Goal: Use online tool/utility

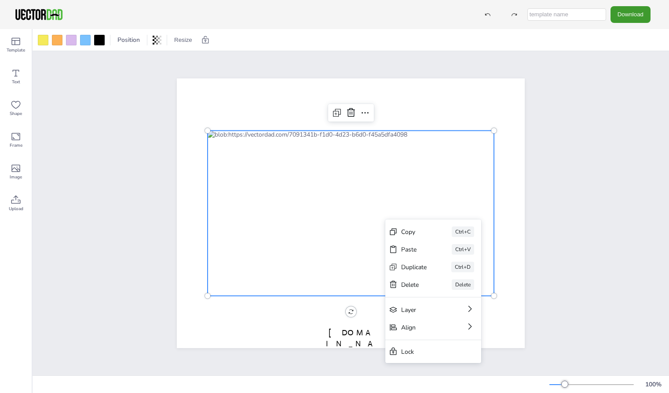
click at [388, 215] on div at bounding box center [351, 212] width 286 height 165
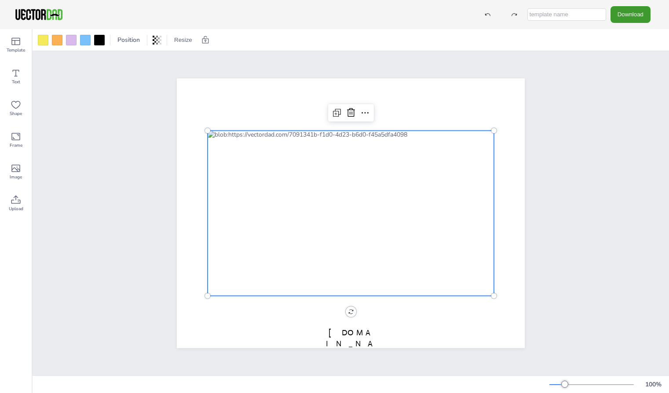
click at [389, 217] on div at bounding box center [351, 212] width 286 height 165
click at [391, 216] on div at bounding box center [351, 212] width 286 height 165
click at [391, 216] on div at bounding box center [352, 212] width 286 height 165
click at [18, 46] on icon at bounding box center [16, 41] width 11 height 11
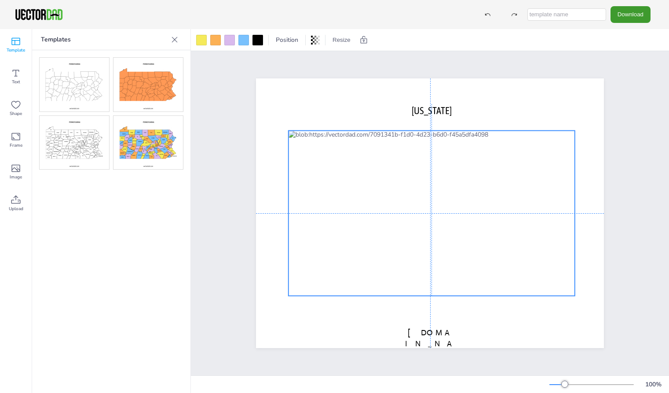
click at [470, 224] on div at bounding box center [432, 212] width 286 height 165
click at [470, 220] on div at bounding box center [432, 212] width 286 height 165
click at [474, 218] on div at bounding box center [432, 212] width 286 height 165
click at [470, 217] on div at bounding box center [432, 212] width 286 height 165
click at [15, 169] on icon at bounding box center [16, 168] width 11 height 11
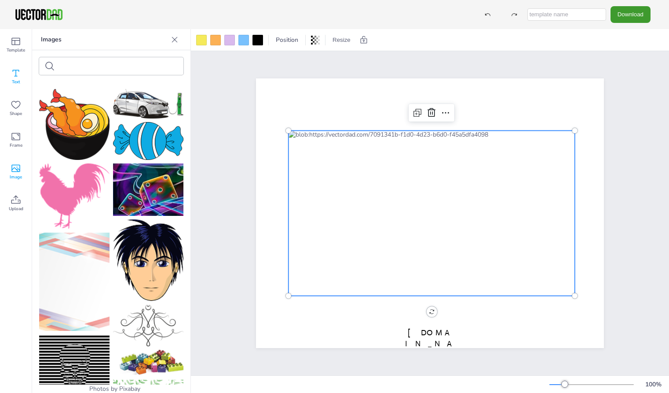
click at [18, 74] on icon at bounding box center [16, 73] width 11 height 11
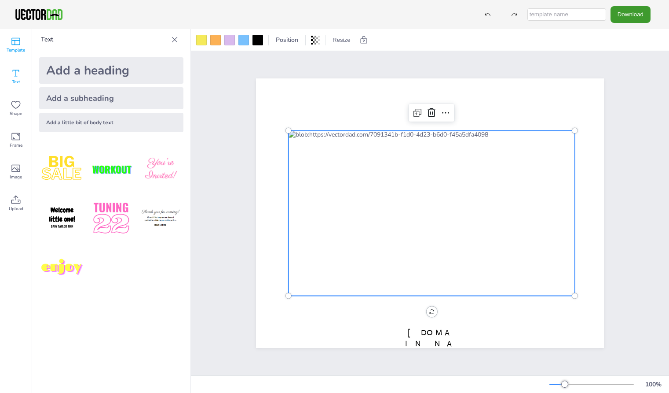
click at [18, 42] on icon at bounding box center [16, 41] width 11 height 11
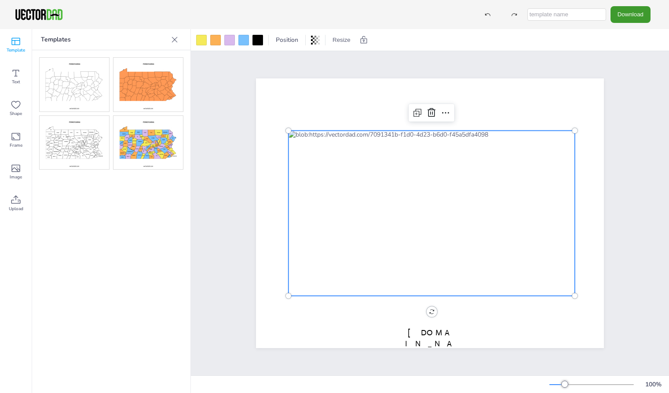
click at [470, 217] on div at bounding box center [432, 212] width 286 height 165
click at [473, 222] on div at bounding box center [432, 212] width 286 height 165
click at [473, 223] on div at bounding box center [432, 212] width 286 height 165
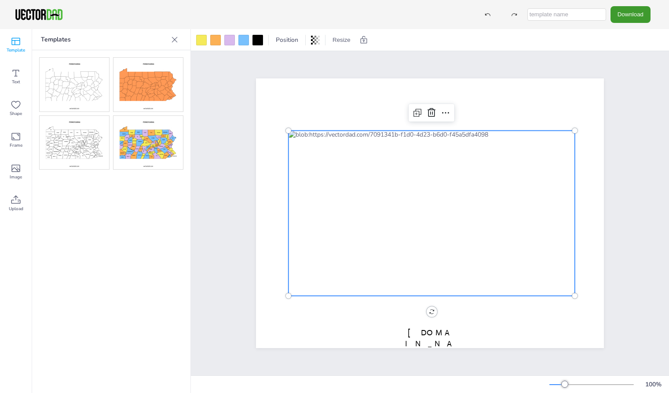
click at [474, 223] on div at bounding box center [432, 212] width 286 height 165
click at [252, 312] on div "[US_STATE] [DOMAIN_NAME]" at bounding box center [430, 212] width 374 height 269
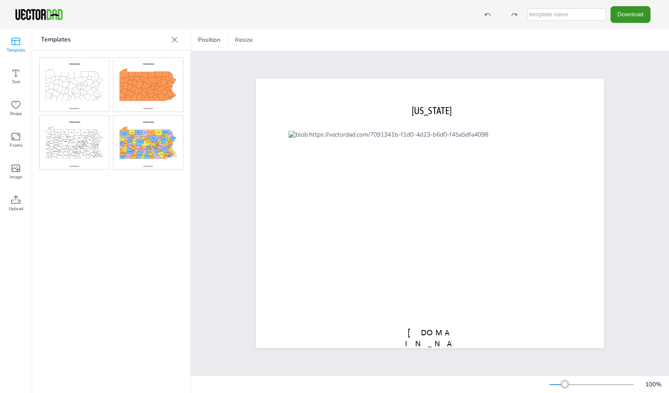
click at [630, 15] on button "Download" at bounding box center [631, 14] width 40 height 16
drag, startPoint x: 228, startPoint y: 192, endPoint x: 213, endPoint y: 199, distance: 16.3
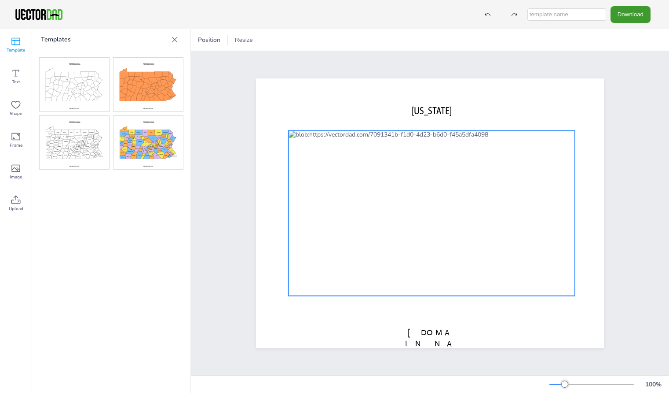
click at [468, 219] on div at bounding box center [432, 212] width 286 height 165
click at [471, 223] on div at bounding box center [432, 212] width 286 height 165
click at [215, 40] on div at bounding box center [215, 40] width 11 height 11
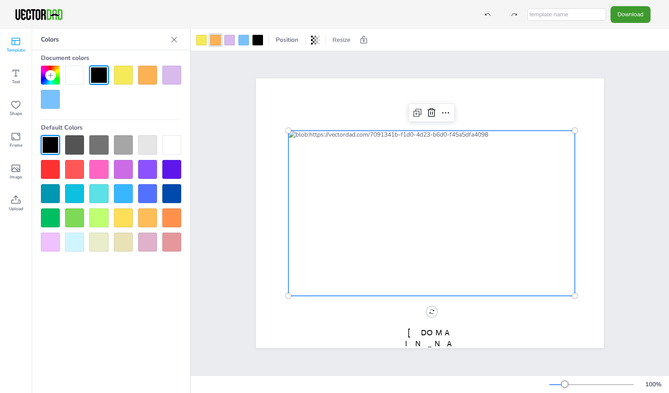
click at [174, 140] on div at bounding box center [171, 144] width 19 height 19
click at [173, 140] on div at bounding box center [171, 144] width 19 height 19
click at [474, 220] on div at bounding box center [432, 212] width 286 height 165
click at [484, 208] on div at bounding box center [432, 212] width 286 height 165
click at [486, 204] on div at bounding box center [432, 212] width 286 height 165
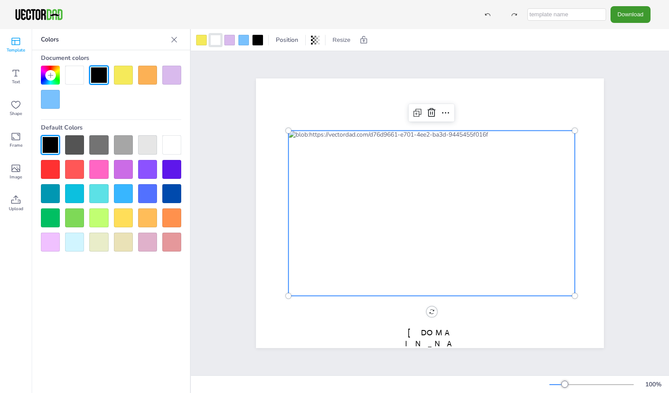
click at [489, 207] on div at bounding box center [432, 212] width 286 height 165
click at [169, 142] on div at bounding box center [171, 144] width 19 height 19
drag, startPoint x: 175, startPoint y: 140, endPoint x: 202, endPoint y: 40, distance: 103.6
click at [202, 40] on div "Template Text Shape Frame Image Upload Templates Upload Images Upload Colors Do…" at bounding box center [334, 210] width 669 height 363
click at [202, 43] on div at bounding box center [201, 40] width 11 height 11
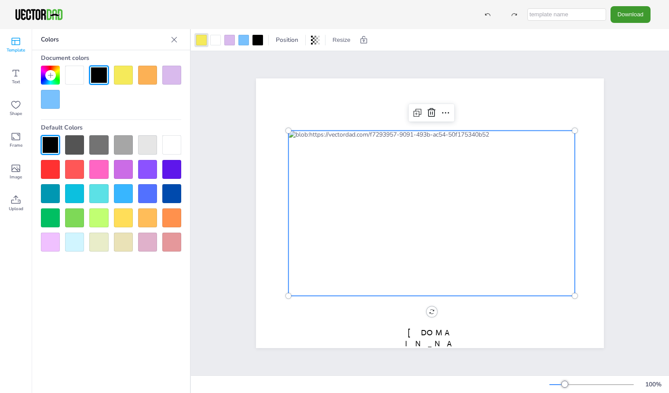
click at [171, 150] on div at bounding box center [171, 144] width 19 height 19
click at [316, 40] on icon at bounding box center [316, 40] width 2 height 9
click at [294, 40] on span "Position" at bounding box center [287, 40] width 26 height 8
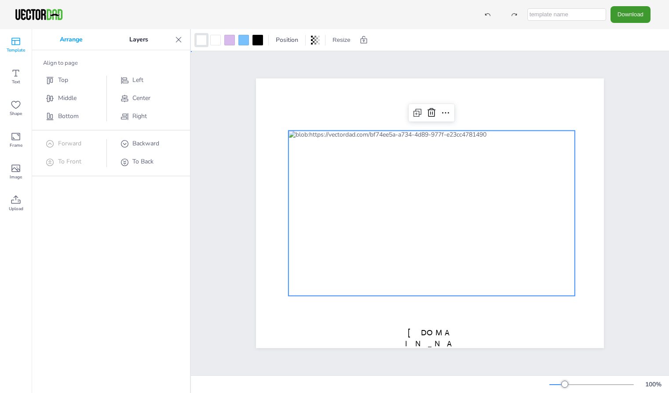
click at [223, 73] on div "[US_STATE] [DOMAIN_NAME]" at bounding box center [430, 213] width 424 height 296
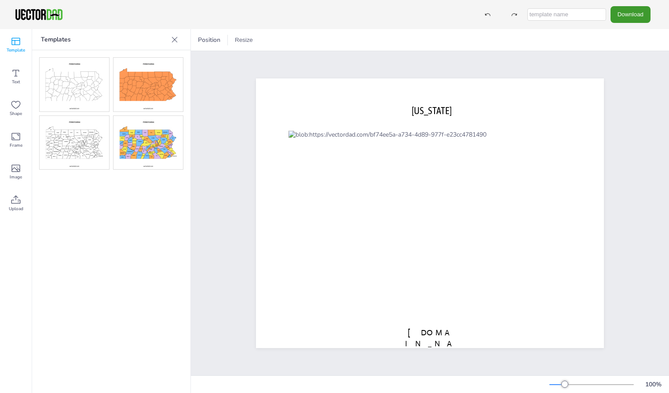
click at [175, 39] on icon at bounding box center [174, 39] width 9 height 9
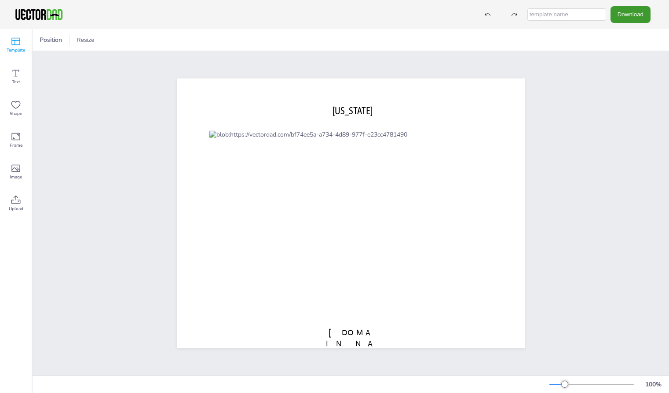
click at [20, 45] on icon at bounding box center [16, 41] width 11 height 11
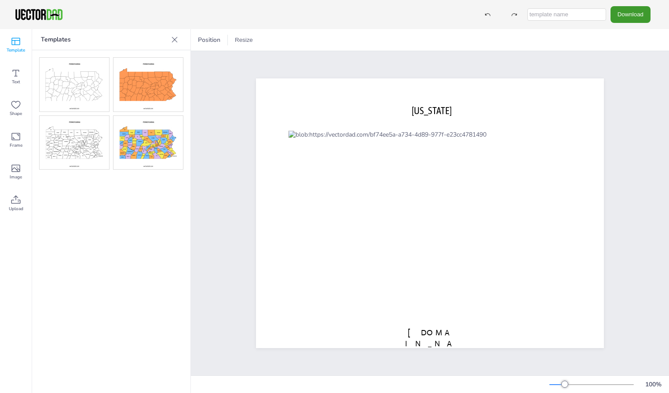
click at [177, 40] on icon at bounding box center [174, 39] width 9 height 9
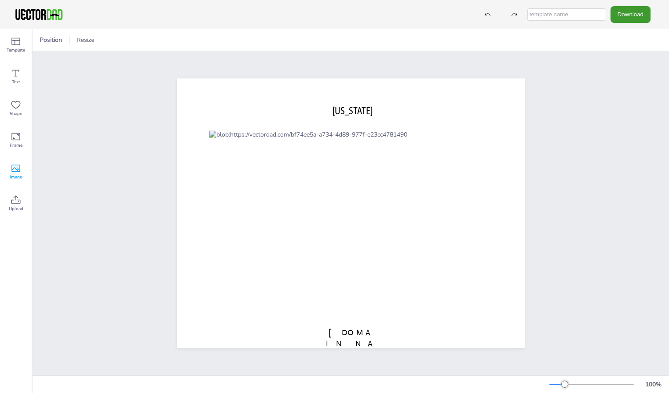
click at [18, 171] on icon at bounding box center [16, 168] width 11 height 11
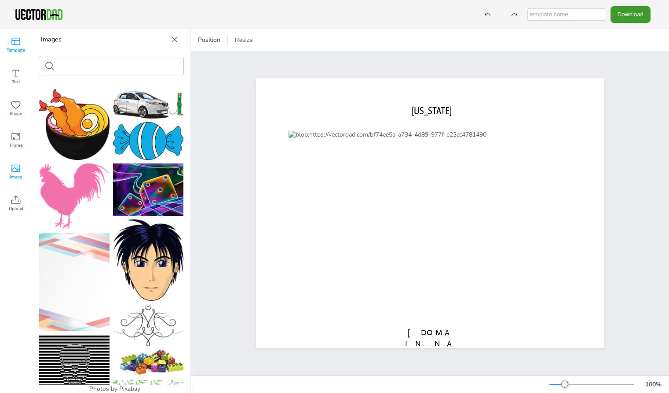
click at [20, 44] on icon at bounding box center [16, 41] width 11 height 11
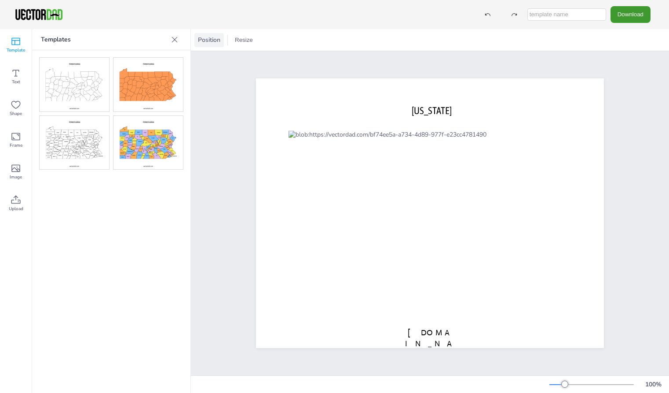
click at [211, 40] on span "Position" at bounding box center [209, 40] width 26 height 8
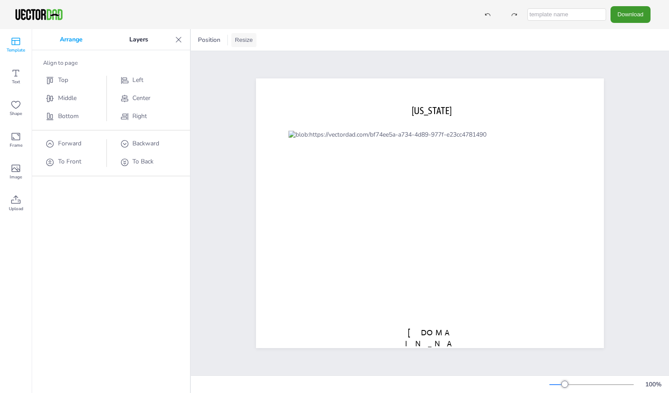
click at [239, 41] on button "Resize" at bounding box center [243, 40] width 25 height 14
click at [69, 38] on p "Arrange" at bounding box center [72, 39] width 70 height 21
click at [70, 40] on p "Arrange" at bounding box center [72, 39] width 70 height 21
click at [145, 37] on p "Layers" at bounding box center [139, 39] width 66 height 21
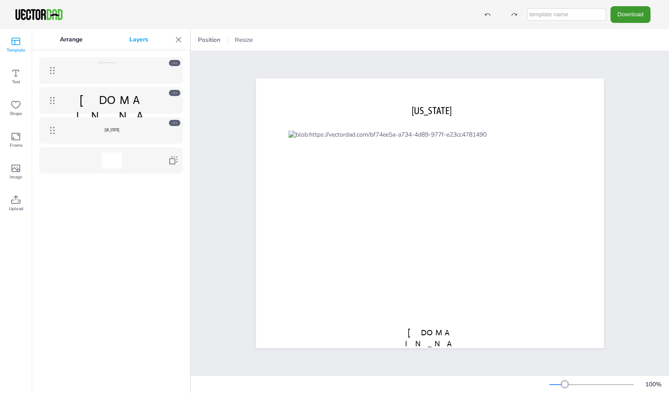
click at [172, 93] on icon at bounding box center [175, 93] width 6 height 6
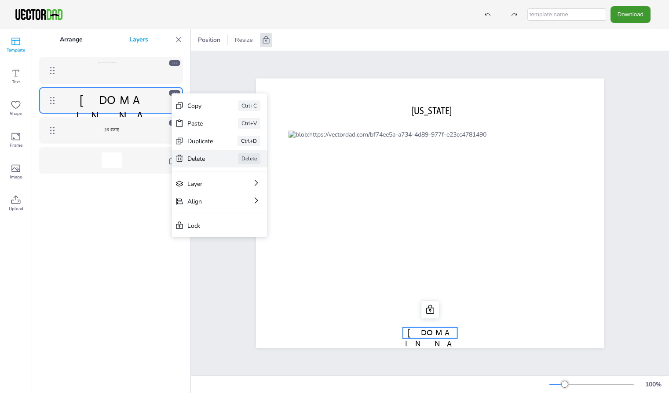
click at [191, 159] on div "Delete" at bounding box center [200, 158] width 26 height 8
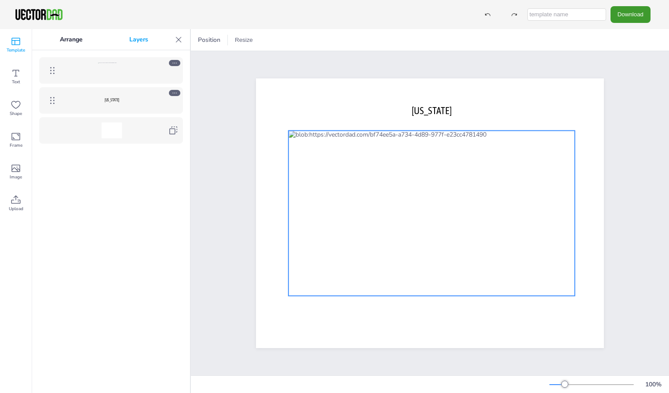
click at [117, 70] on div at bounding box center [111, 70] width 27 height 16
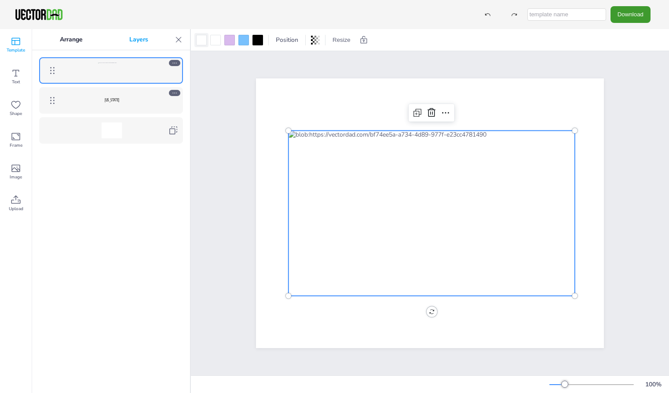
click at [206, 41] on div at bounding box center [201, 40] width 11 height 11
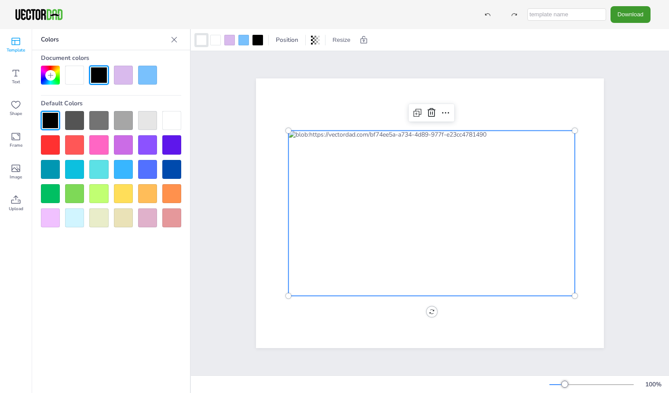
click at [381, 156] on div at bounding box center [432, 212] width 286 height 165
drag, startPoint x: 167, startPoint y: 118, endPoint x: 219, endPoint y: 59, distance: 78.6
click at [227, 51] on div "Template Text Shape Frame Image Upload Templates Upload Images Upload Colors Do…" at bounding box center [334, 210] width 669 height 363
click at [172, 121] on div at bounding box center [171, 120] width 19 height 19
drag, startPoint x: 171, startPoint y: 121, endPoint x: 232, endPoint y: 47, distance: 95.7
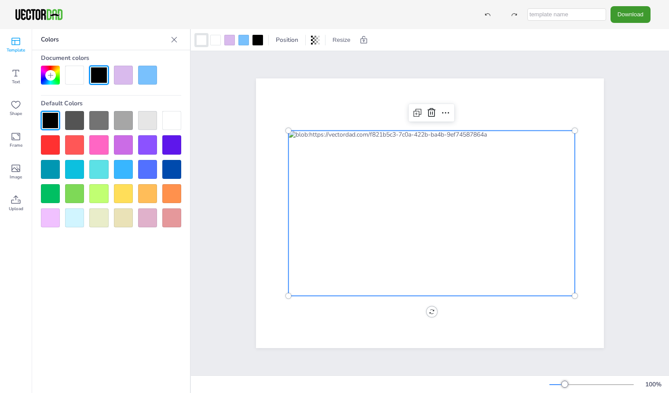
click at [233, 46] on div "Template Text Shape Frame Image Upload Templates Upload Images Upload Colors Do…" at bounding box center [334, 210] width 669 height 363
click at [229, 40] on div at bounding box center [229, 40] width 11 height 11
click at [232, 38] on div at bounding box center [229, 40] width 11 height 11
click at [169, 122] on div at bounding box center [171, 120] width 19 height 19
click at [172, 118] on div at bounding box center [171, 120] width 19 height 19
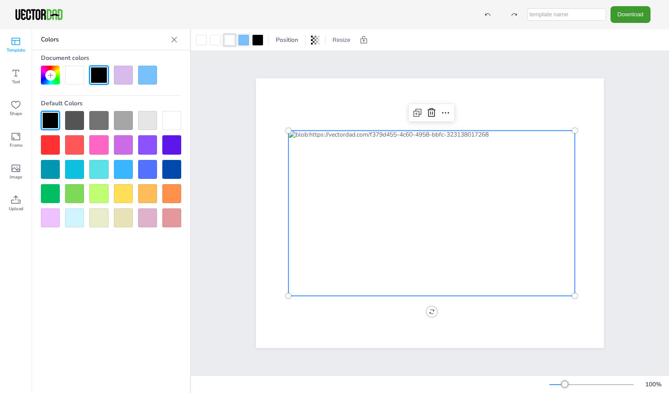
click at [247, 42] on div at bounding box center [244, 40] width 11 height 11
click at [176, 123] on div at bounding box center [171, 120] width 19 height 19
click at [475, 221] on div at bounding box center [432, 212] width 286 height 165
